Goal: Task Accomplishment & Management: Understand process/instructions

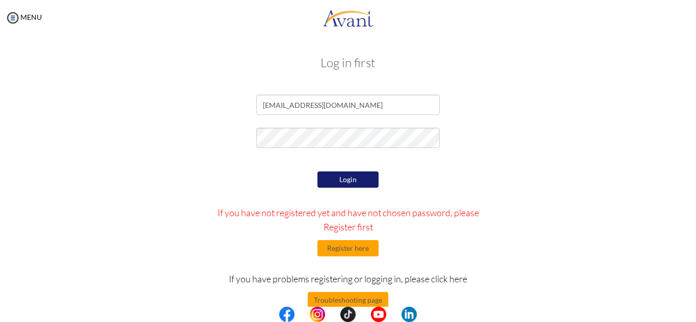
drag, startPoint x: 0, startPoint y: 0, endPoint x: 348, endPoint y: 175, distance: 389.2
click at [348, 175] on button "Login" at bounding box center [347, 180] width 61 height 16
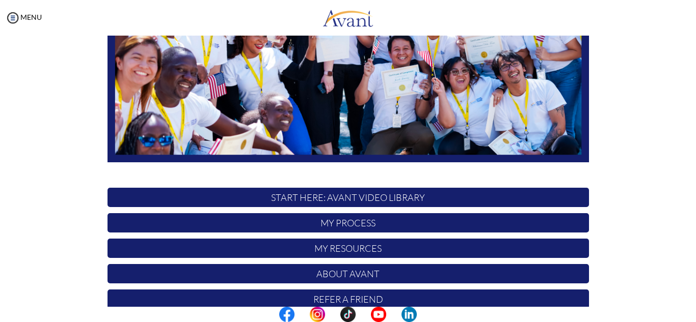
scroll to position [243, 0]
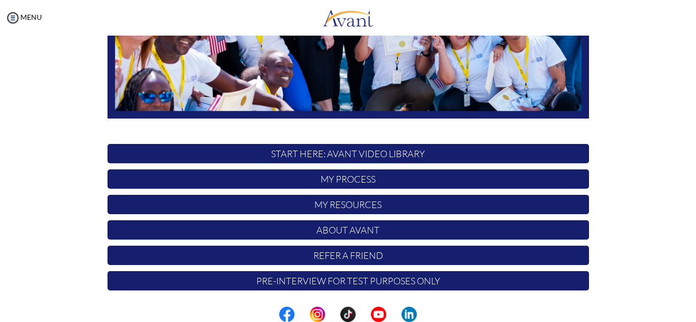
click at [351, 151] on p "START HERE: Avant Video Library" at bounding box center [347, 153] width 481 height 19
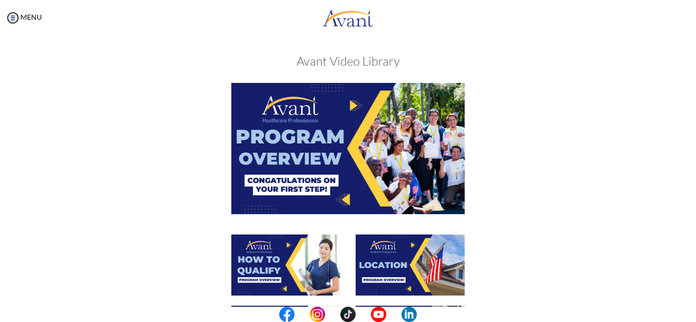
scroll to position [0, 0]
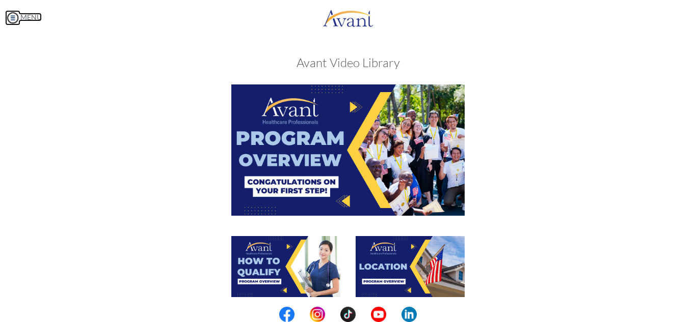
click at [8, 16] on img at bounding box center [12, 17] width 15 height 15
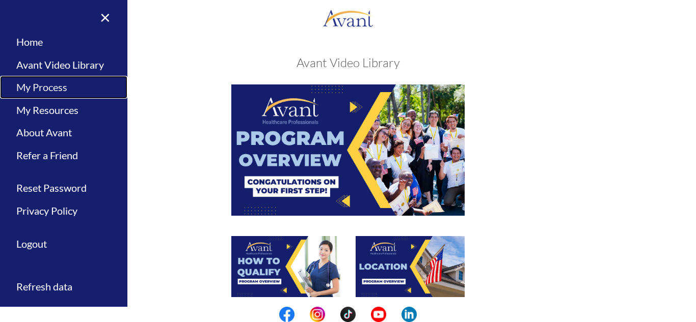
click at [39, 89] on link "My Process" at bounding box center [63, 87] width 127 height 23
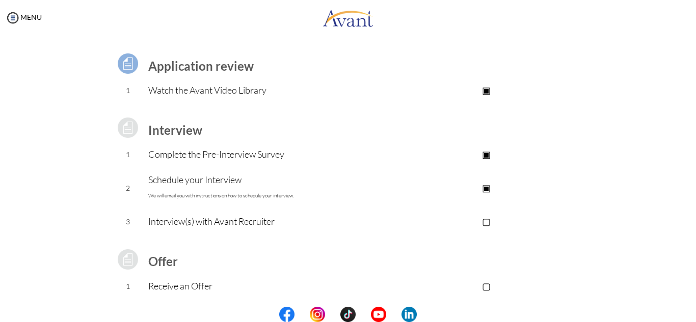
scroll to position [67, 0]
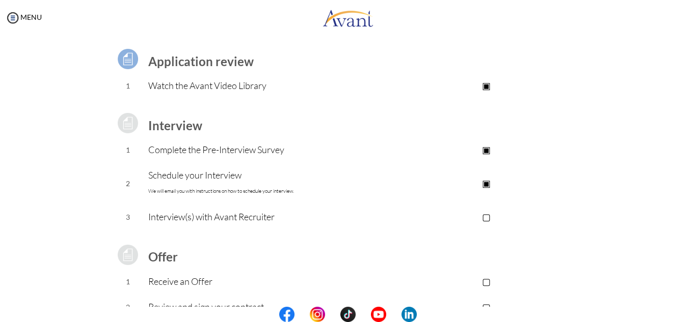
click at [166, 178] on p "Schedule your Interview We will email you with instructions on how to schedule …" at bounding box center [266, 183] width 236 height 31
click at [176, 192] on font "We will email you with instructions on how to schedule your interview." at bounding box center [221, 191] width 146 height 7
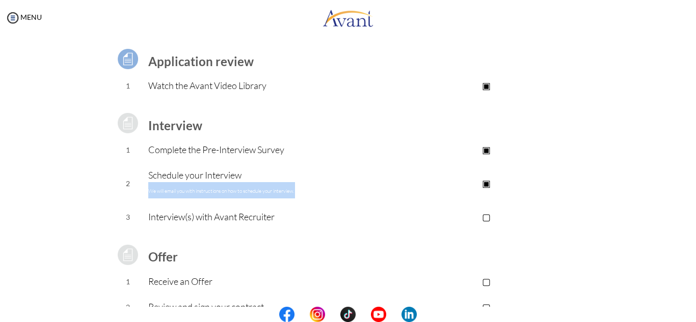
click at [176, 192] on font "We will email you with instructions on how to schedule your interview." at bounding box center [221, 191] width 146 height 7
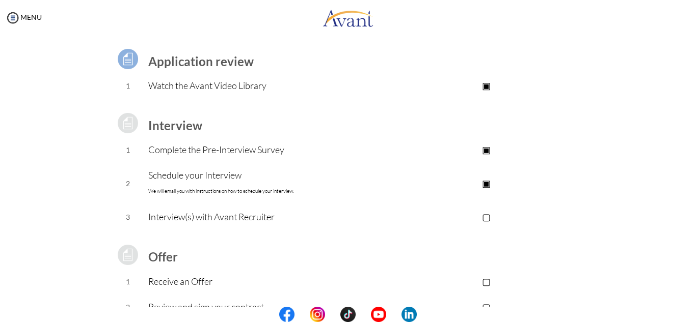
click at [342, 171] on p "Schedule your Interview We will email you with instructions on how to schedule …" at bounding box center [266, 183] width 236 height 31
click at [484, 181] on p "▣" at bounding box center [486, 183] width 204 height 14
drag, startPoint x: 484, startPoint y: 181, endPoint x: 485, endPoint y: 190, distance: 9.7
click at [485, 190] on td "▢" at bounding box center [486, 184] width 204 height 42
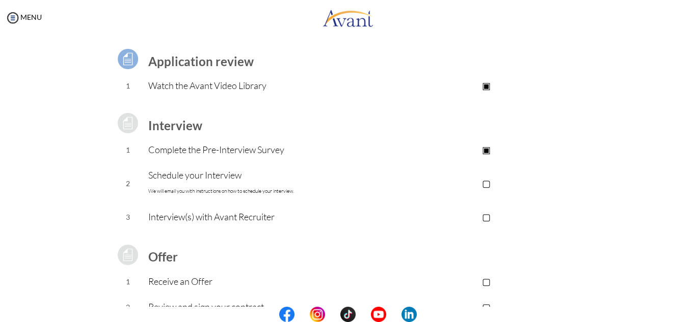
click at [223, 176] on p "Schedule your Interview We will email you with instructions on how to schedule …" at bounding box center [266, 183] width 236 height 31
click at [195, 189] on font "We will email you with instructions on how to schedule your interview." at bounding box center [221, 191] width 146 height 7
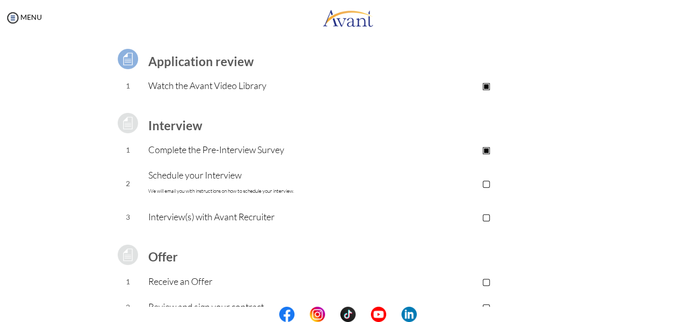
click at [163, 216] on p "Interview(s) with Avant Recruiter" at bounding box center [266, 217] width 236 height 14
click at [176, 176] on p "Schedule your Interview We will email you with instructions on how to schedule …" at bounding box center [266, 183] width 236 height 31
click at [486, 185] on p "▢" at bounding box center [486, 183] width 204 height 14
click at [488, 185] on p "▣" at bounding box center [486, 183] width 204 height 14
click at [485, 153] on p "▣" at bounding box center [486, 150] width 204 height 14
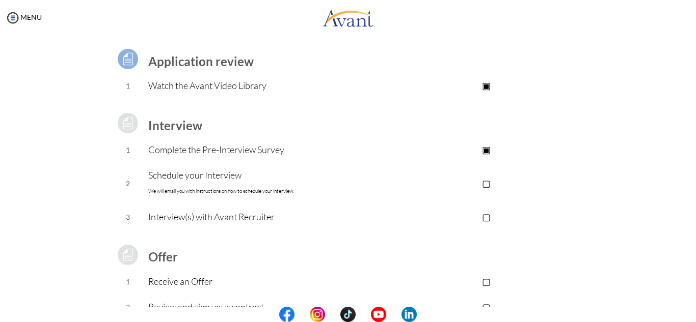
click at [484, 86] on p "▣" at bounding box center [486, 85] width 204 height 14
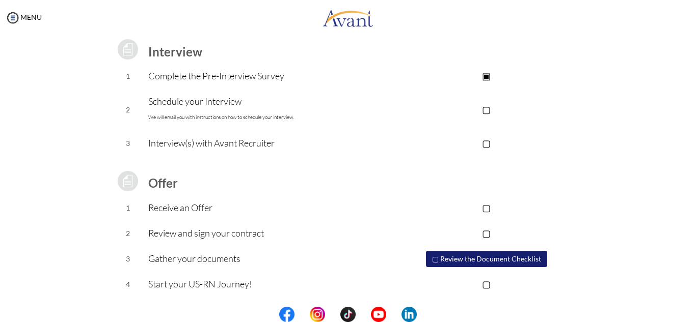
click at [460, 263] on button "▢ Review the Document Checklist" at bounding box center [486, 259] width 121 height 16
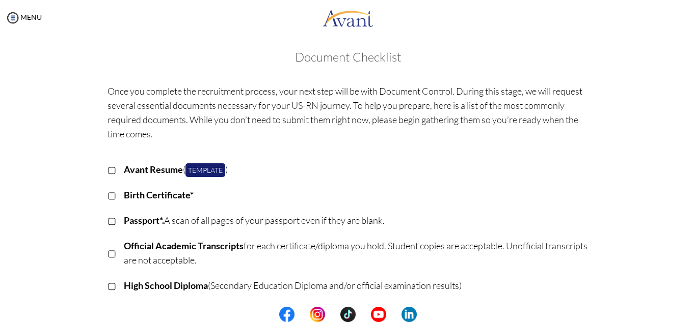
scroll to position [0, 0]
